Goal: Information Seeking & Learning: Check status

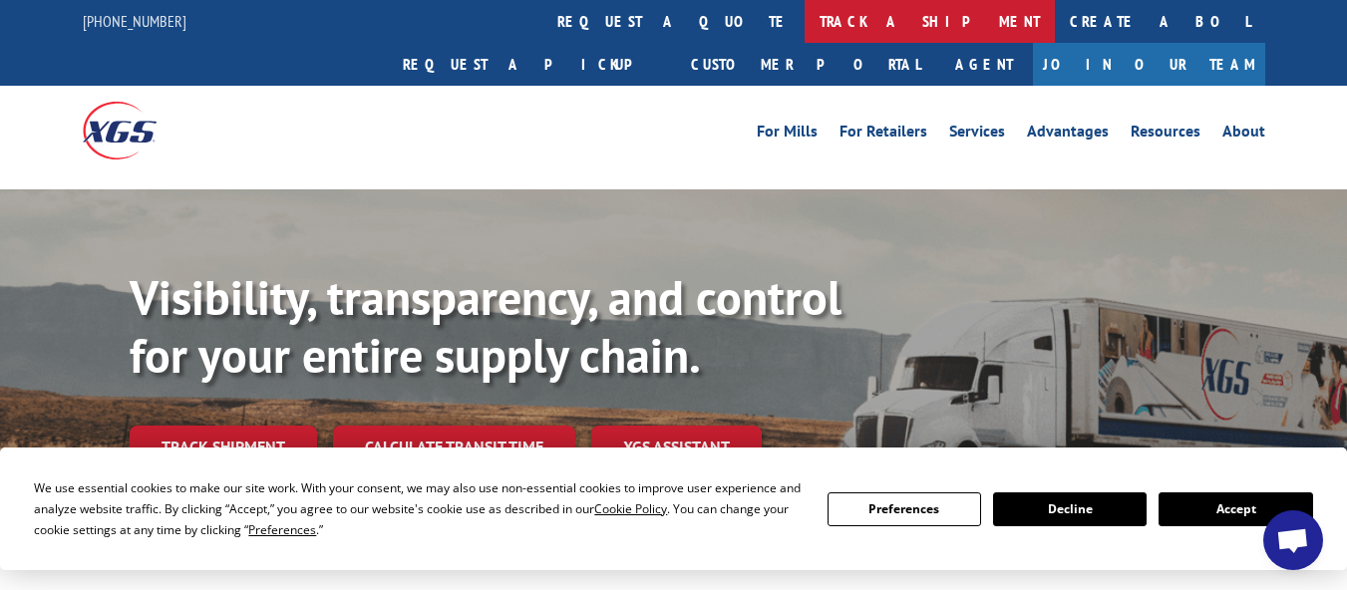
click at [804, 24] on link "track a shipment" at bounding box center [929, 21] width 250 height 43
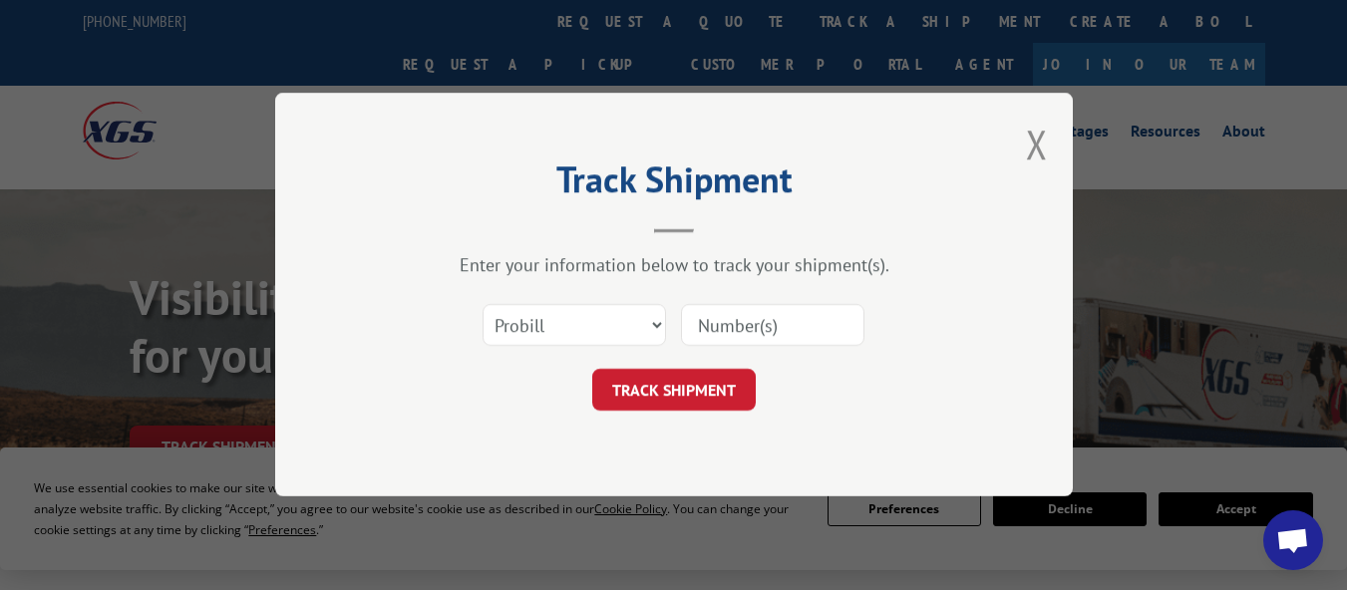
click at [725, 314] on input at bounding box center [772, 326] width 183 height 42
paste input "17479535"
type input "17479535"
click at [695, 383] on button "TRACK SHIPMENT" at bounding box center [673, 391] width 163 height 42
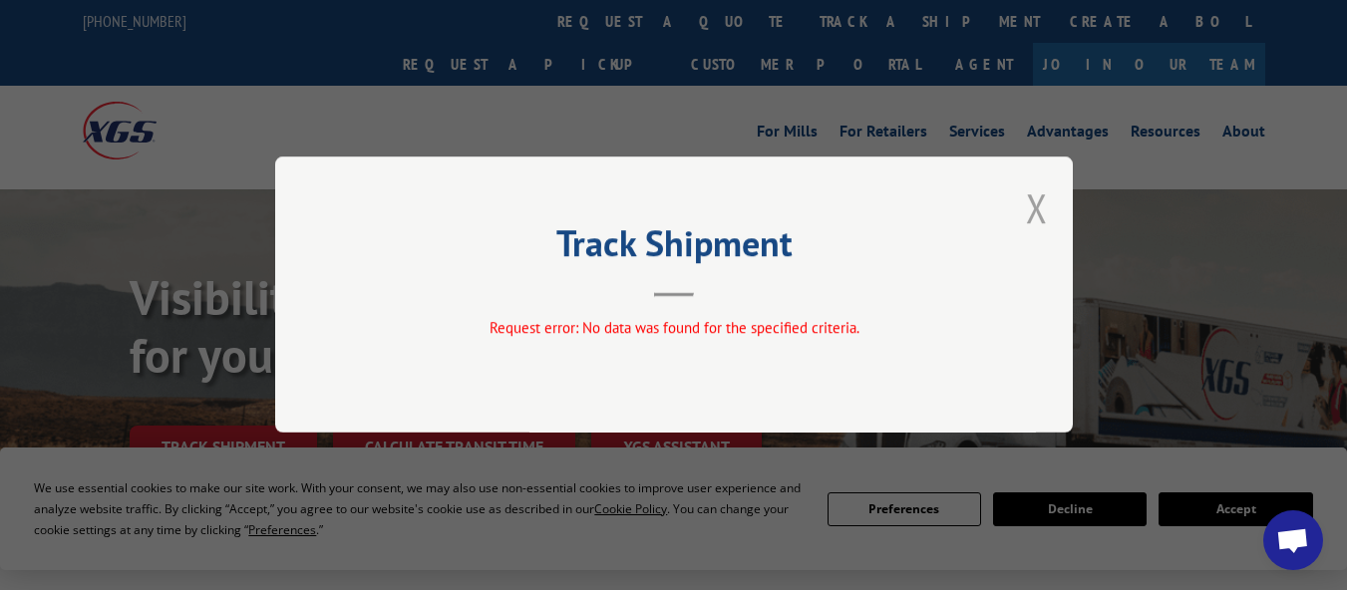
click at [1027, 206] on button "Close modal" at bounding box center [1037, 207] width 22 height 53
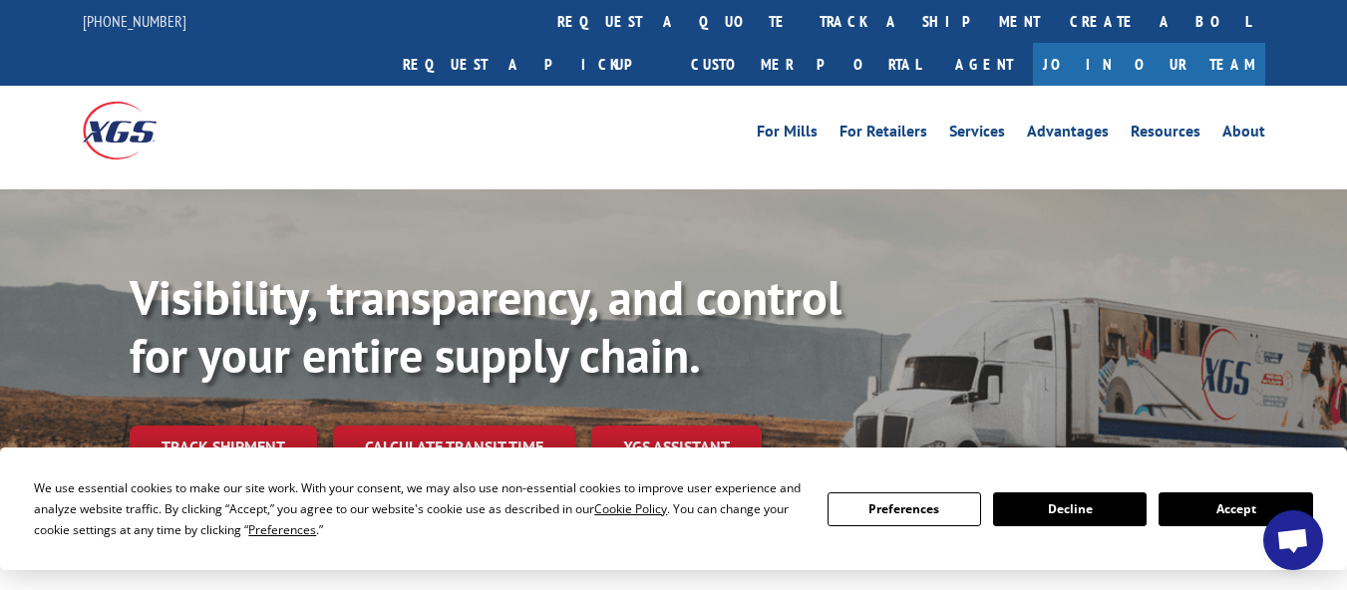
click at [576, 86] on div "For [PERSON_NAME] For Retailers Services Advantages Resources About For [PERSON…" at bounding box center [674, 130] width 1182 height 89
click at [804, 27] on link "track a shipment" at bounding box center [929, 21] width 250 height 43
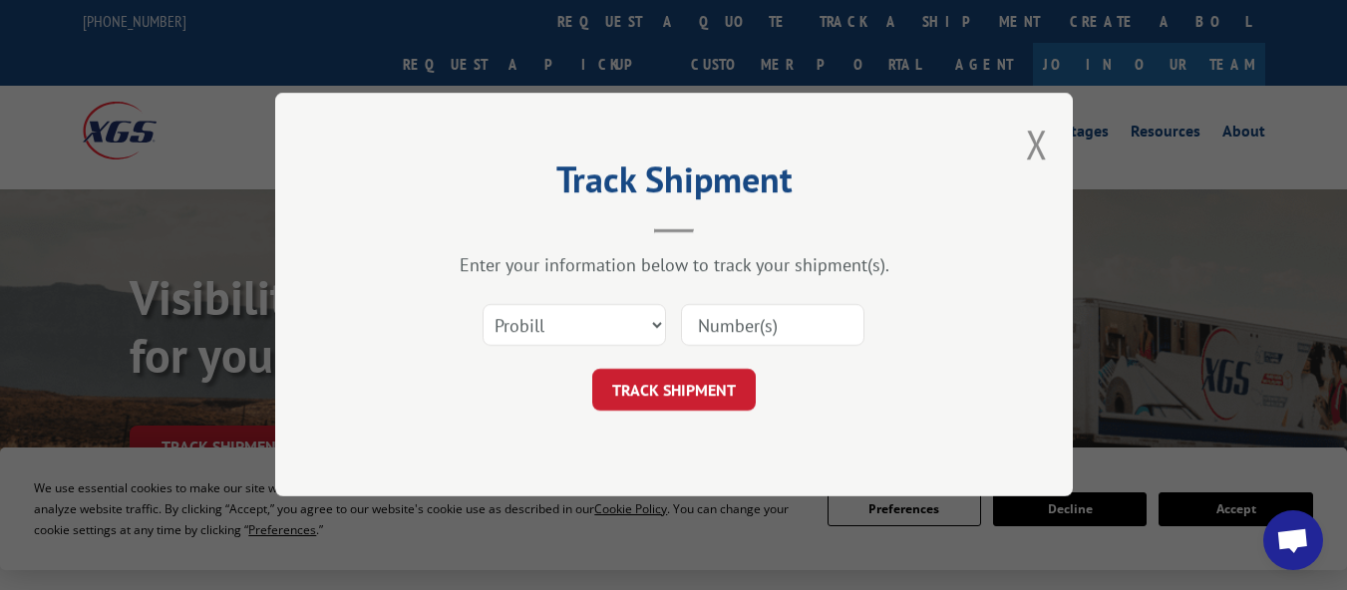
click at [763, 320] on input at bounding box center [772, 326] width 183 height 42
paste input "16398318"
type input "16398318"
click at [679, 385] on button "TRACK SHIPMENT" at bounding box center [673, 391] width 163 height 42
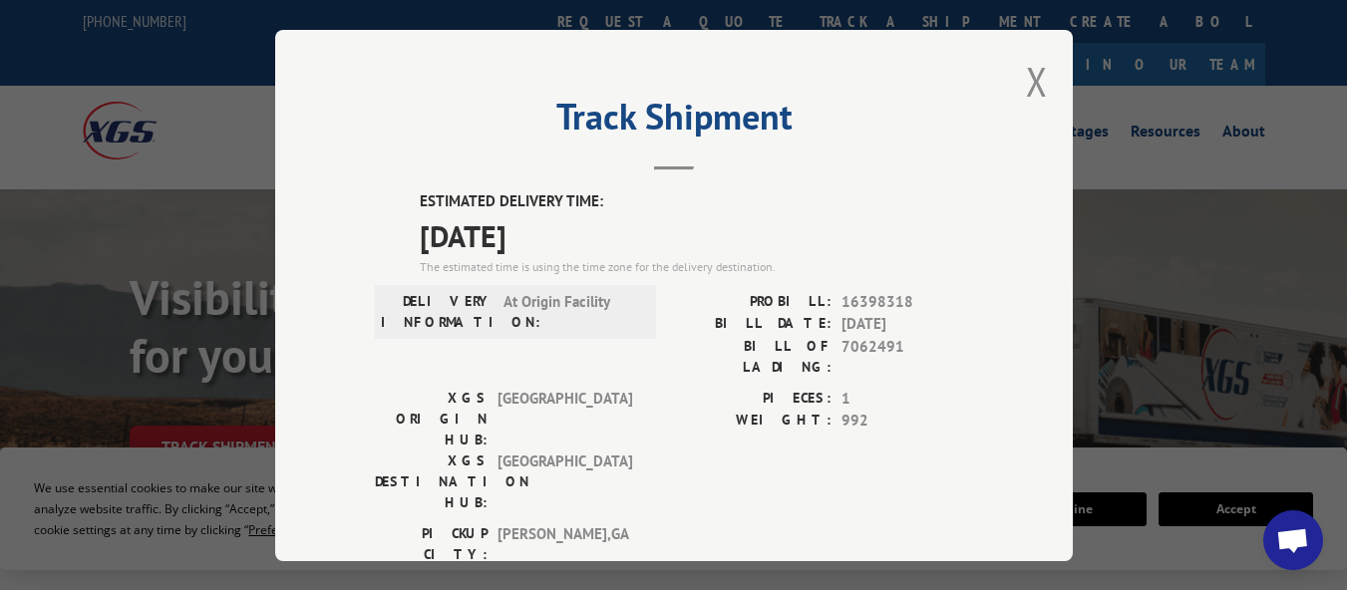
click at [1044, 72] on div "Track Shipment ESTIMATED DELIVERY TIME: [DATE] The estimated time is using the …" at bounding box center [673, 295] width 797 height 531
drag, startPoint x: 1016, startPoint y: 85, endPoint x: 1038, endPoint y: 125, distance: 45.5
click at [1018, 84] on div "Track Shipment ESTIMATED DELIVERY TIME: [DATE] The estimated time is using the …" at bounding box center [673, 295] width 797 height 531
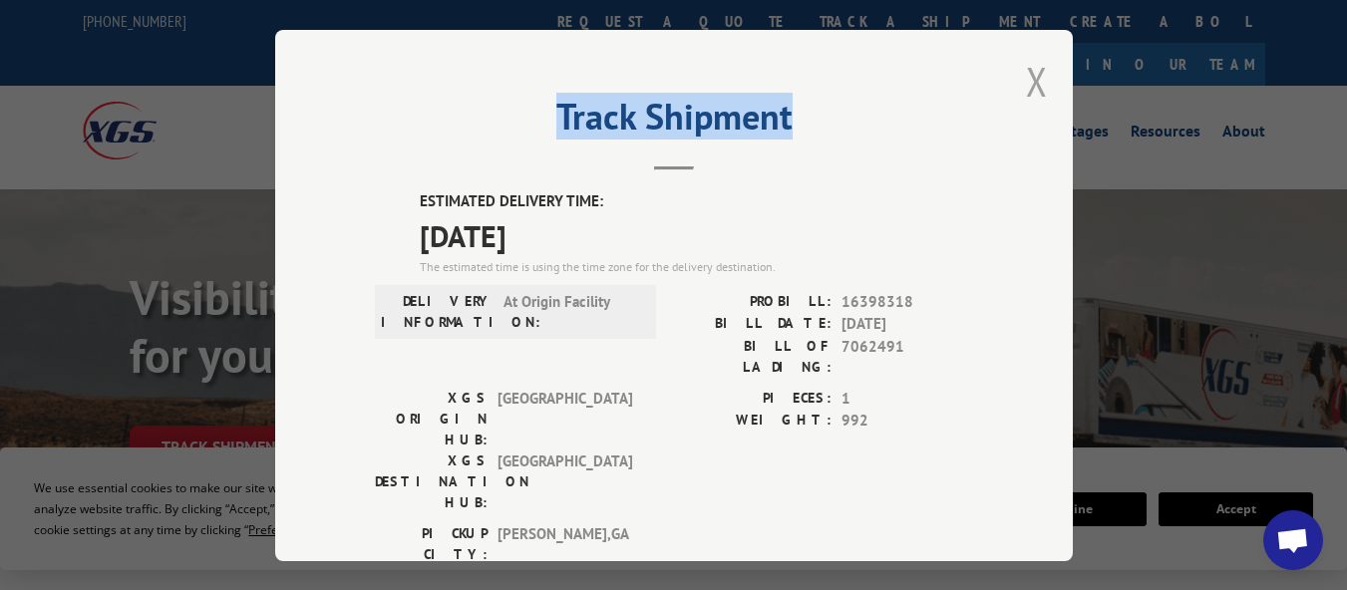
click at [1028, 74] on button "Close modal" at bounding box center [1037, 81] width 22 height 53
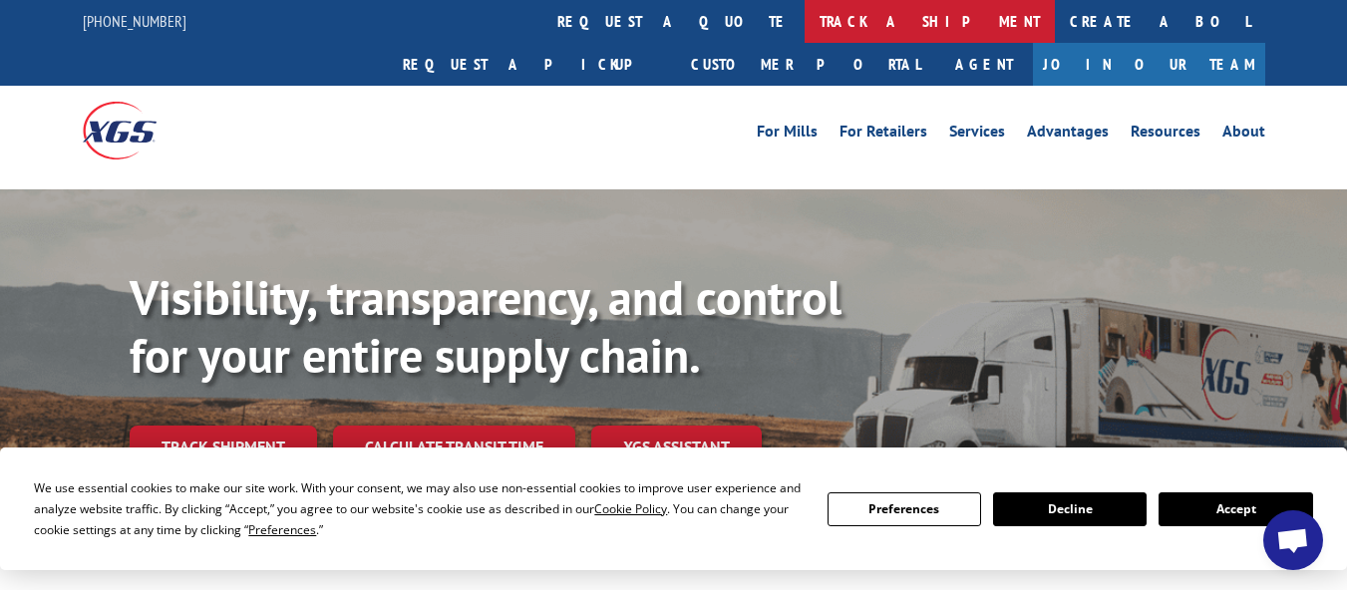
click at [804, 41] on link "track a shipment" at bounding box center [929, 21] width 250 height 43
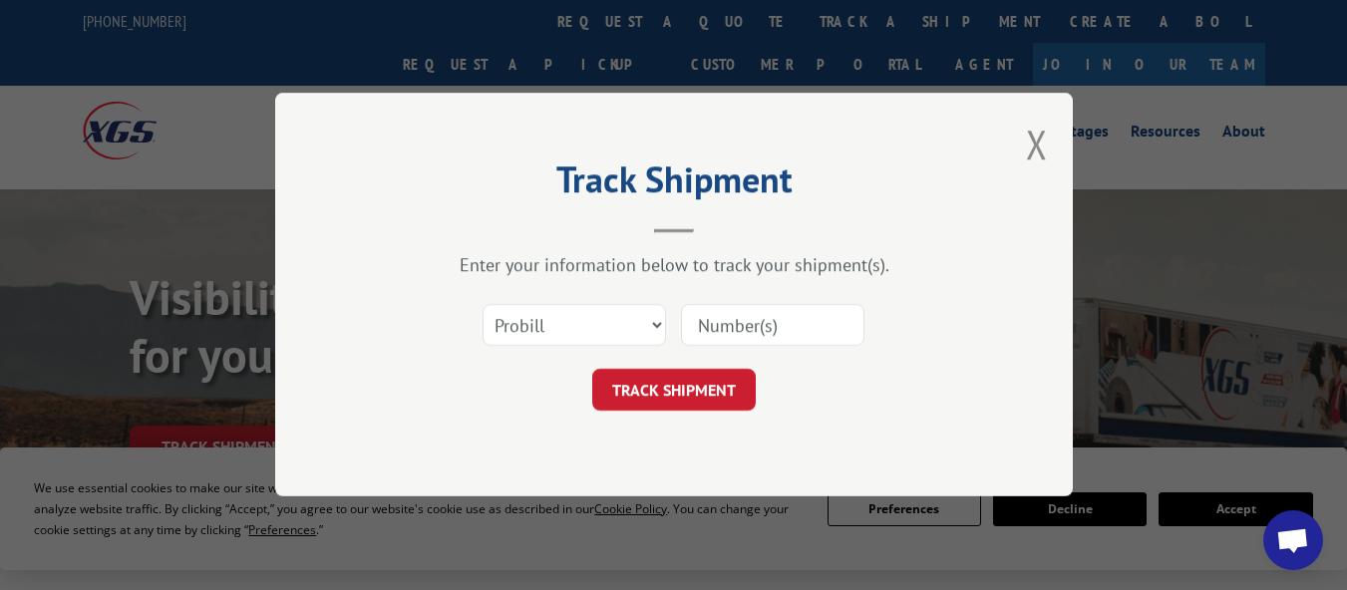
click at [717, 319] on input at bounding box center [772, 326] width 183 height 42
paste input "17479422"
type input "17479422"
click at [673, 394] on button "TRACK SHIPMENT" at bounding box center [673, 391] width 163 height 42
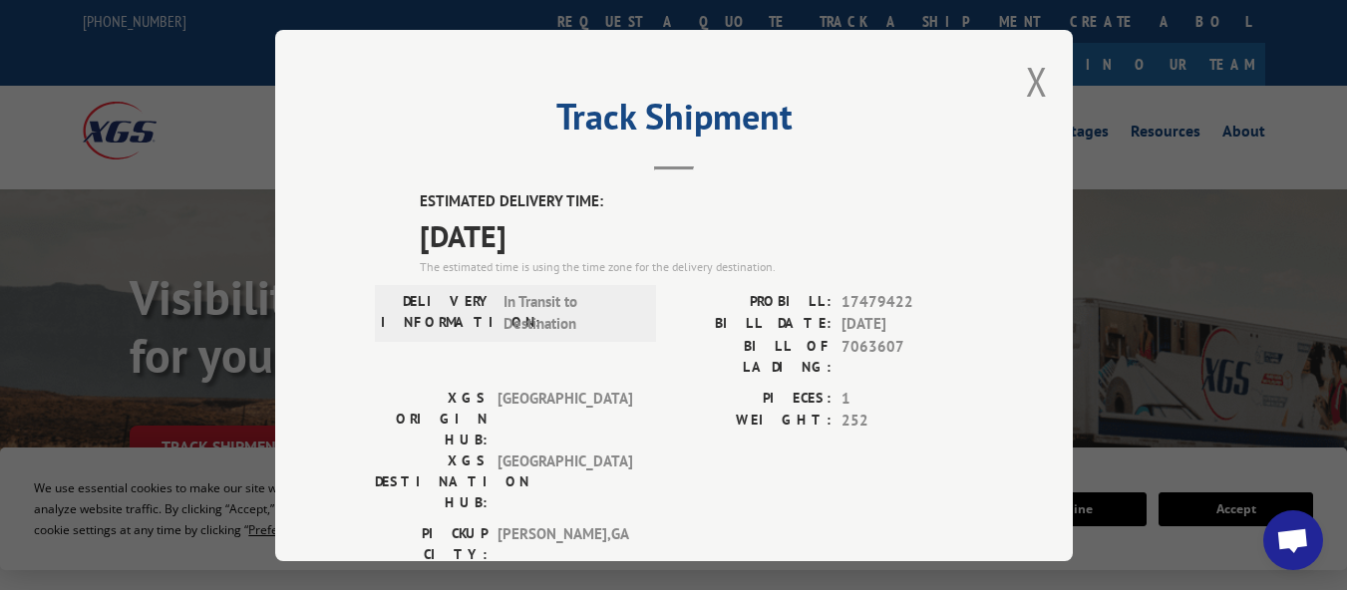
click at [1013, 87] on div "Track Shipment ESTIMATED DELIVERY TIME: [DATE] The estimated time is using the …" at bounding box center [673, 295] width 797 height 531
click at [1030, 79] on button "Close modal" at bounding box center [1037, 81] width 22 height 53
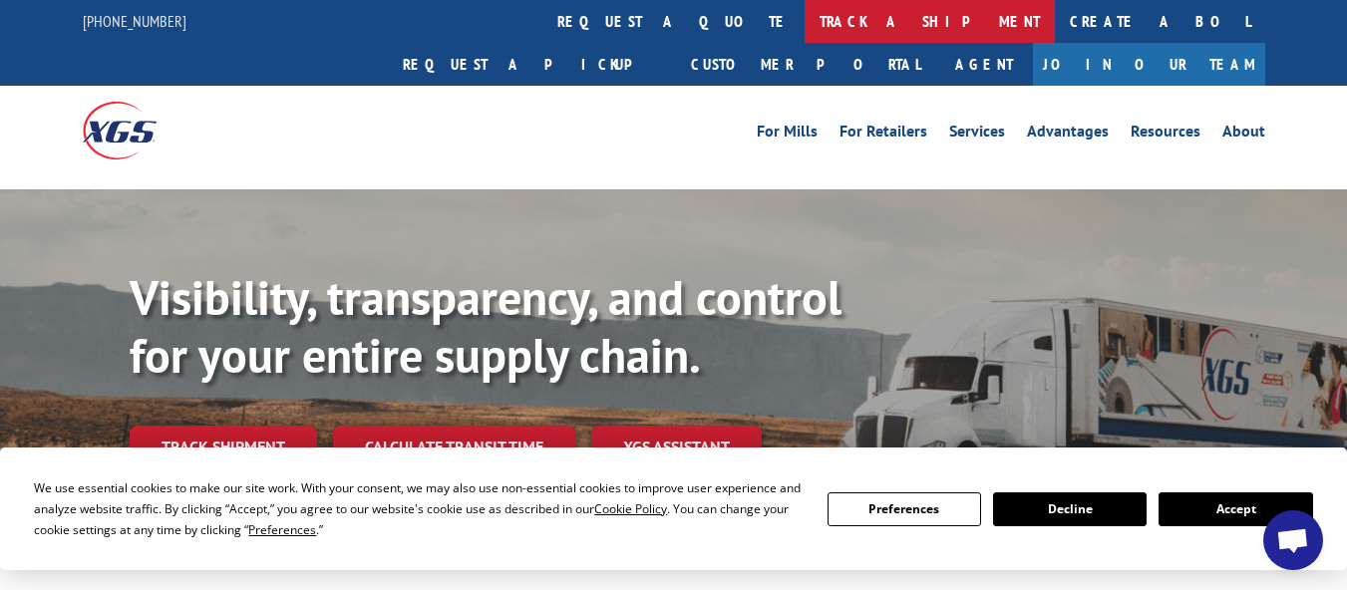
click at [804, 28] on link "track a shipment" at bounding box center [929, 21] width 250 height 43
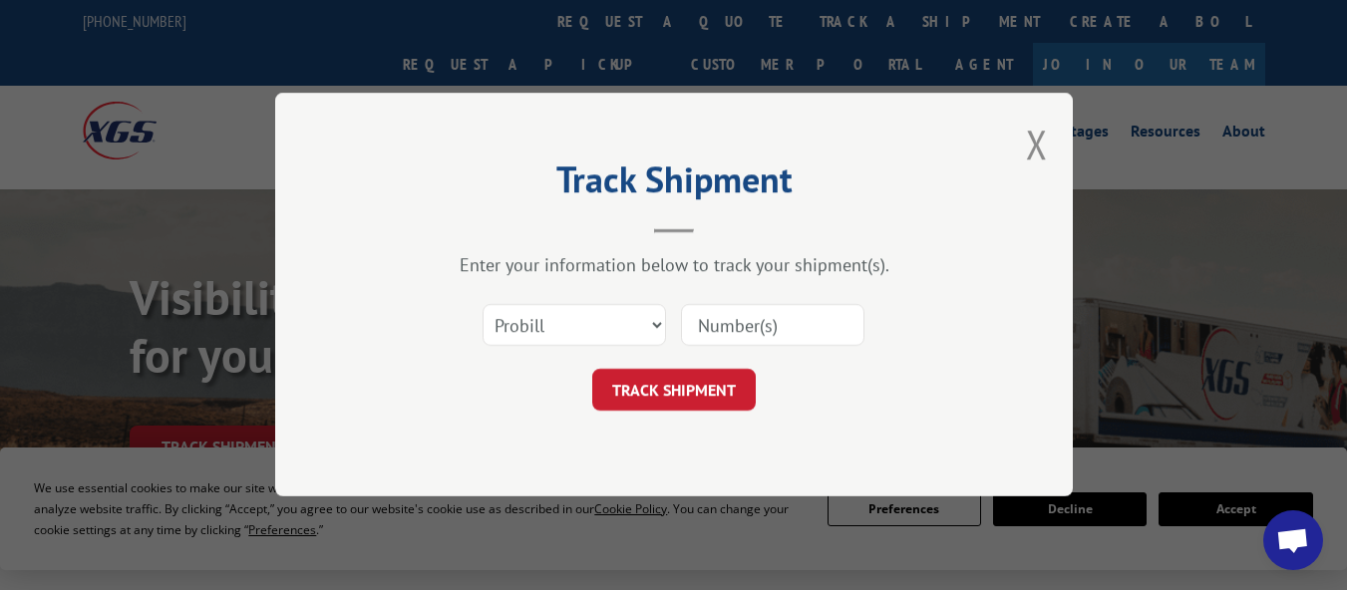
click at [737, 333] on input at bounding box center [772, 326] width 183 height 42
paste input "17639107"
type input "17639107"
click at [721, 370] on button "TRACK SHIPMENT" at bounding box center [673, 391] width 163 height 42
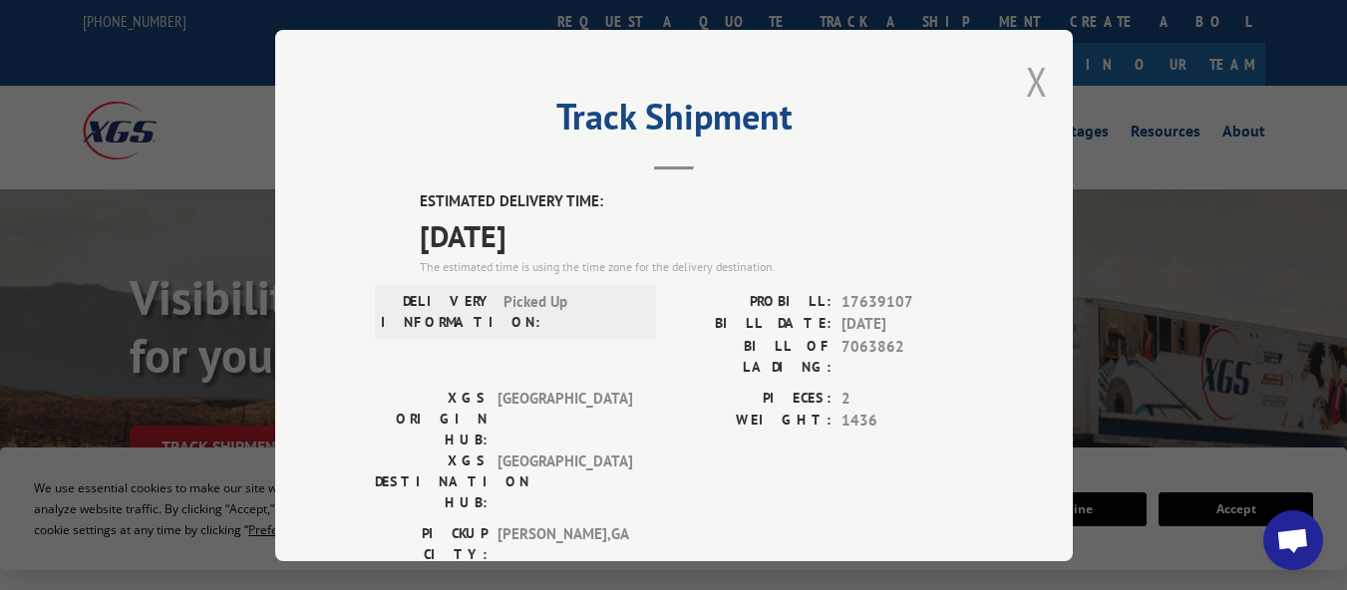
click at [1027, 72] on button "Close modal" at bounding box center [1037, 81] width 22 height 53
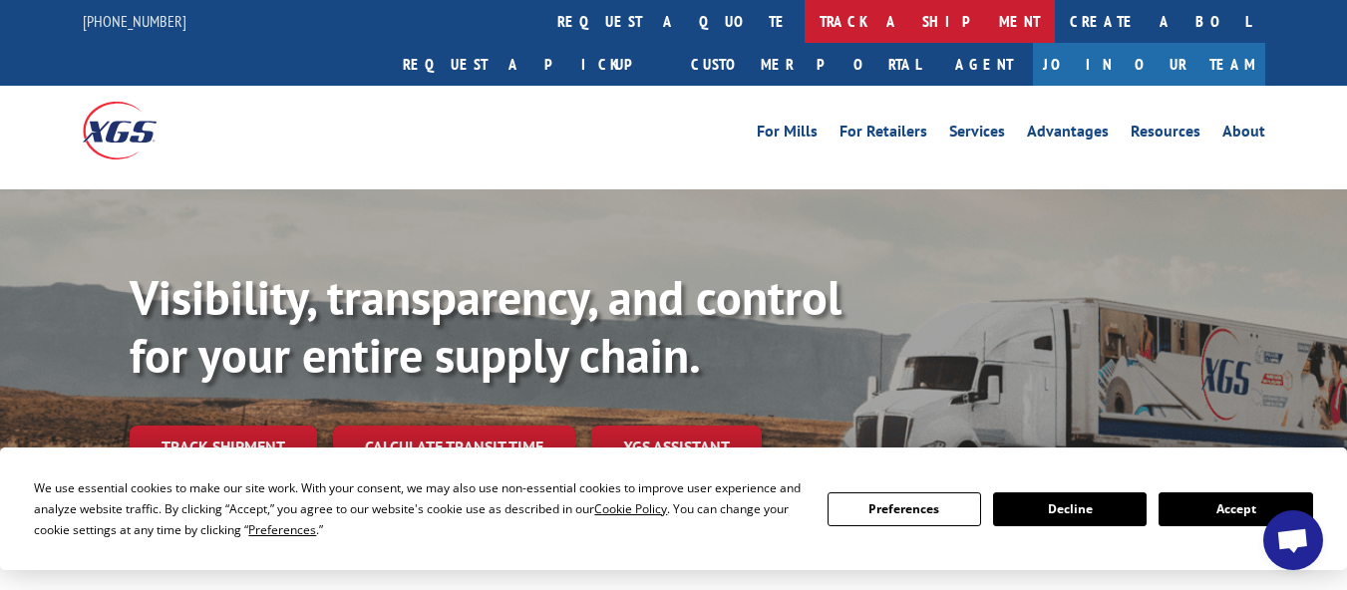
click at [804, 26] on link "track a shipment" at bounding box center [929, 21] width 250 height 43
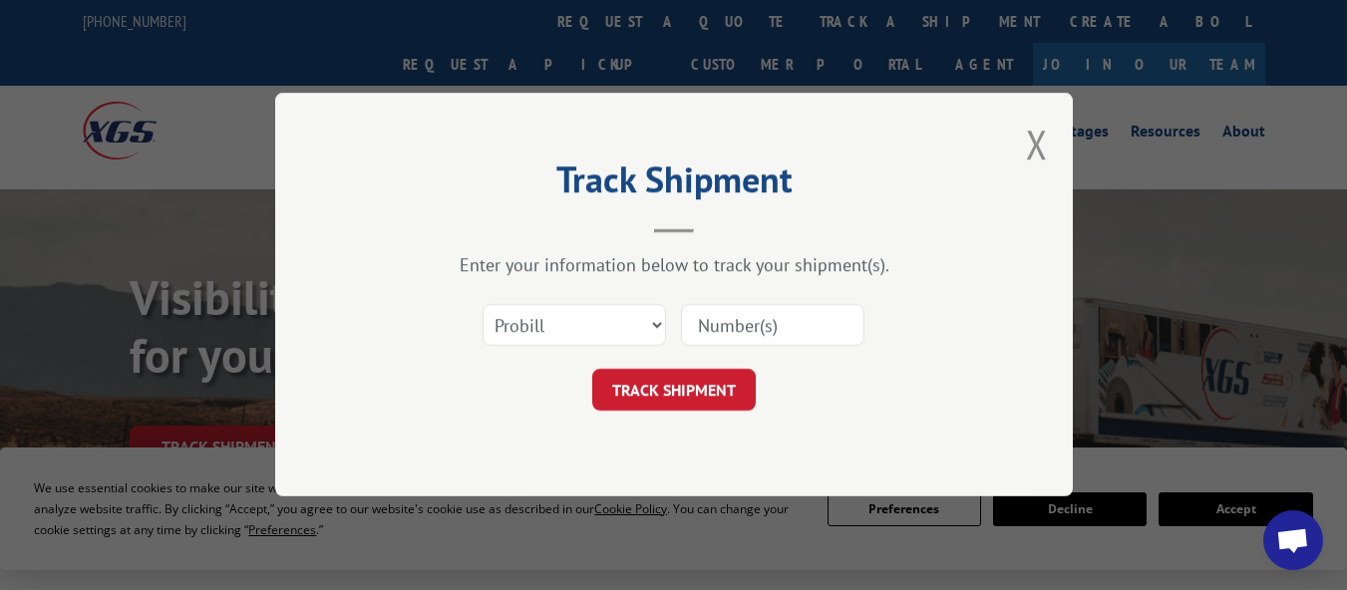
click at [784, 310] on input at bounding box center [772, 326] width 183 height 42
paste input "17639049"
type input "17639049"
click at [691, 388] on button "TRACK SHIPMENT" at bounding box center [673, 391] width 163 height 42
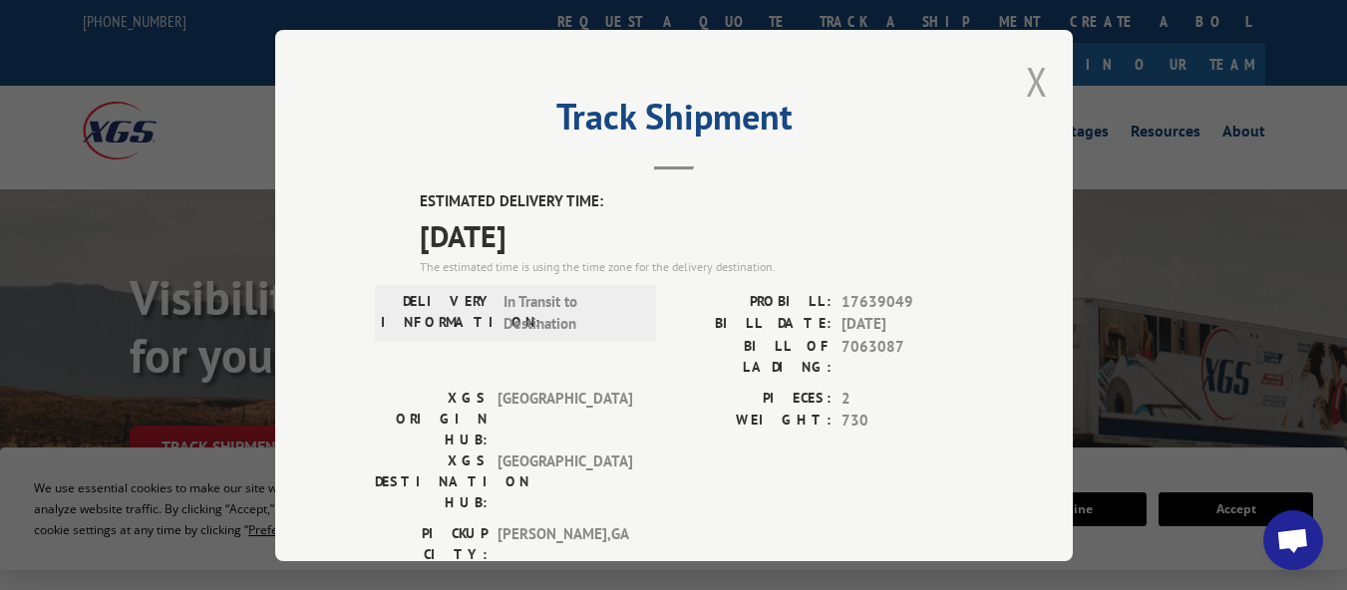
click at [1032, 72] on button "Close modal" at bounding box center [1037, 81] width 22 height 53
